Goal: Find contact information: Find specific fact

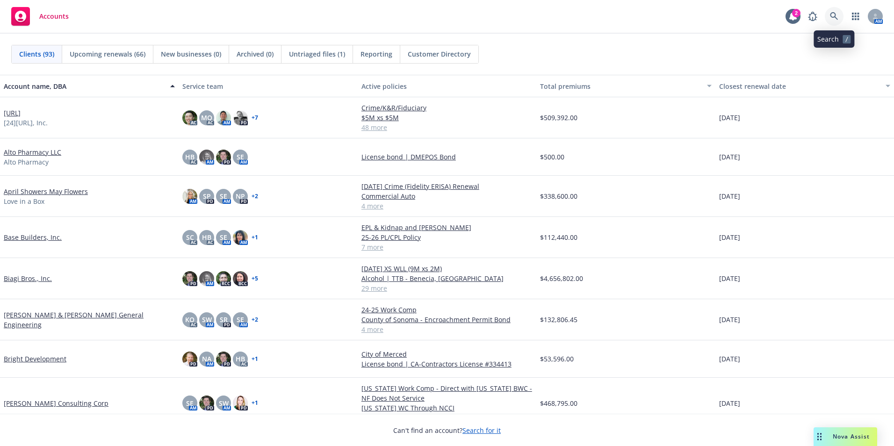
click at [831, 14] on icon at bounding box center [834, 16] width 8 height 8
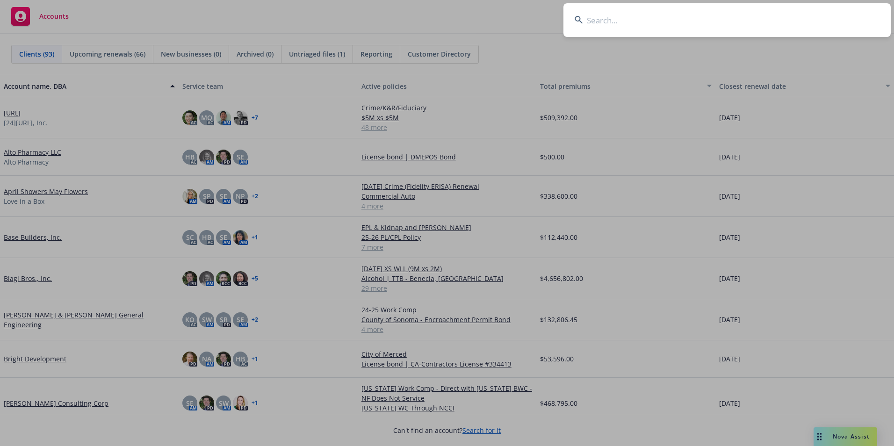
click at [597, 15] on input at bounding box center [726, 20] width 327 height 34
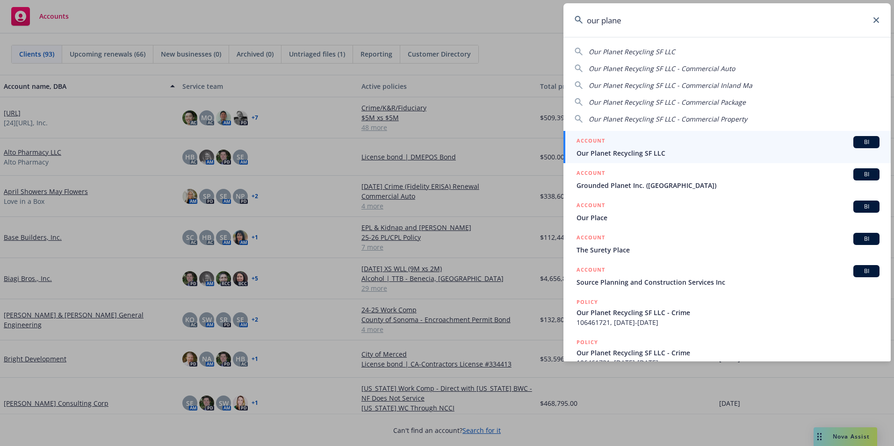
type input "our plane"
click at [602, 154] on span "Our Planet Recycling SF LLC" at bounding box center [727, 153] width 303 height 10
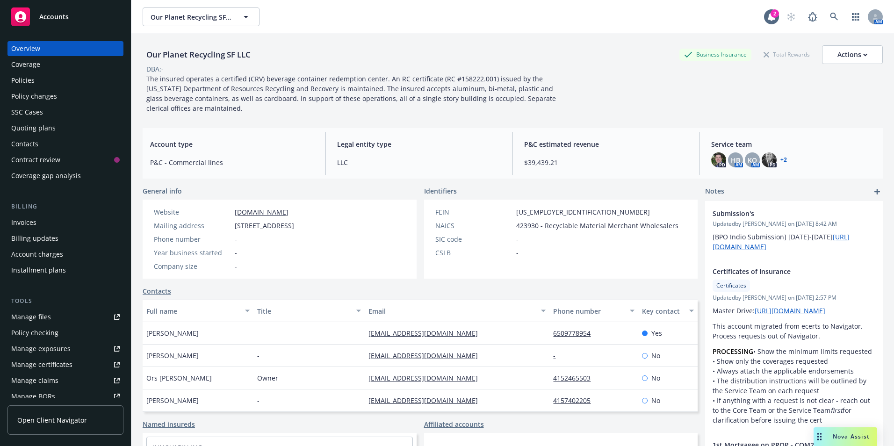
click at [240, 240] on div "Phone number -" at bounding box center [224, 239] width 148 height 10
click at [232, 226] on div "Mailing address [STREET_ADDRESS]" at bounding box center [224, 226] width 148 height 10
click at [234, 222] on div "Mailing address [STREET_ADDRESS]" at bounding box center [224, 226] width 148 height 10
drag, startPoint x: 381, startPoint y: 224, endPoint x: 231, endPoint y: 218, distance: 150.2
click at [231, 218] on div "Website [DOMAIN_NAME] Mailing address [STREET_ADDRESS] Phone number - Year busi…" at bounding box center [224, 239] width 163 height 79
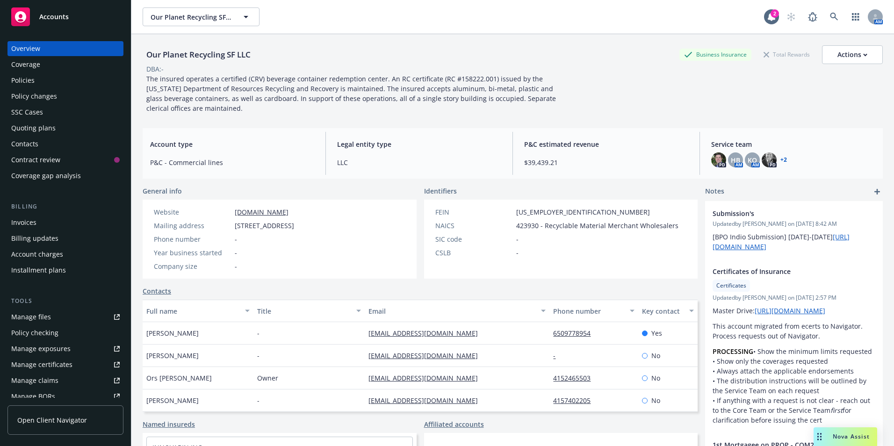
drag, startPoint x: 231, startPoint y: 218, endPoint x: 244, endPoint y: 226, distance: 15.1
copy div "[DOMAIN_NAME] Mailing address [STREET_ADDRESS]"
